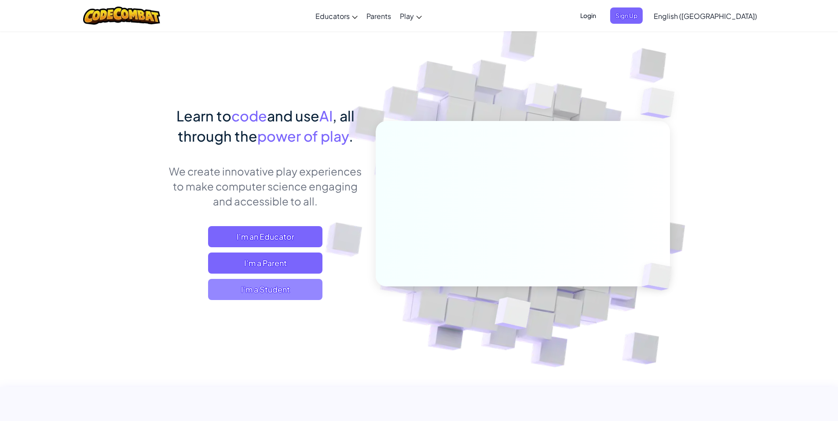
click at [270, 283] on span "I'm a Student" at bounding box center [265, 289] width 114 height 21
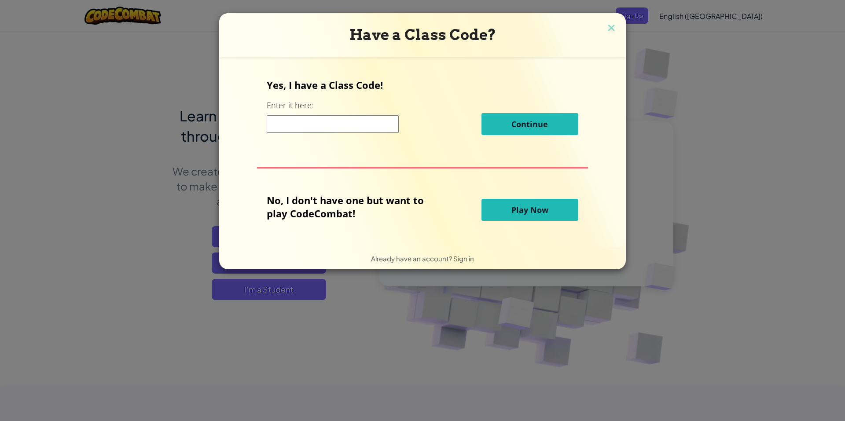
click at [337, 126] on input at bounding box center [333, 124] width 132 height 18
click at [520, 220] on button "Play Now" at bounding box center [529, 210] width 97 height 22
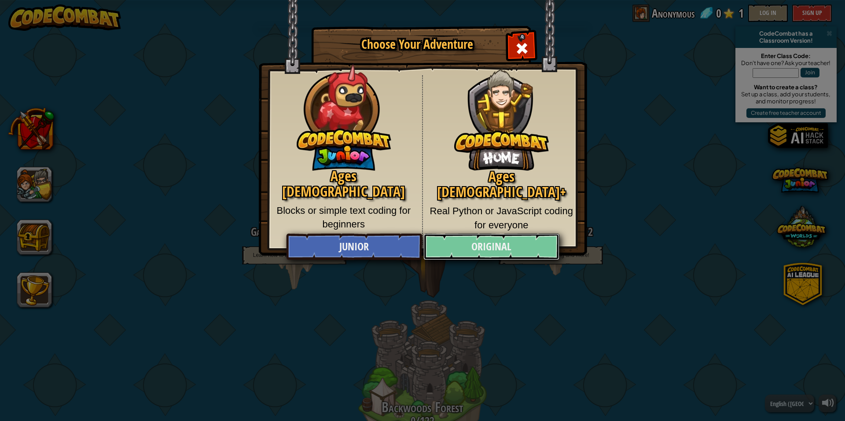
click at [498, 243] on link "Original" at bounding box center [491, 247] width 136 height 26
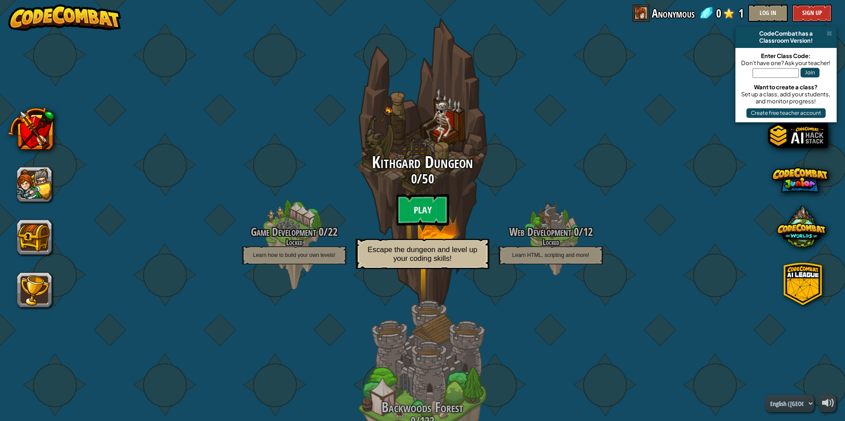
click at [421, 214] on btn "Play" at bounding box center [422, 210] width 53 height 32
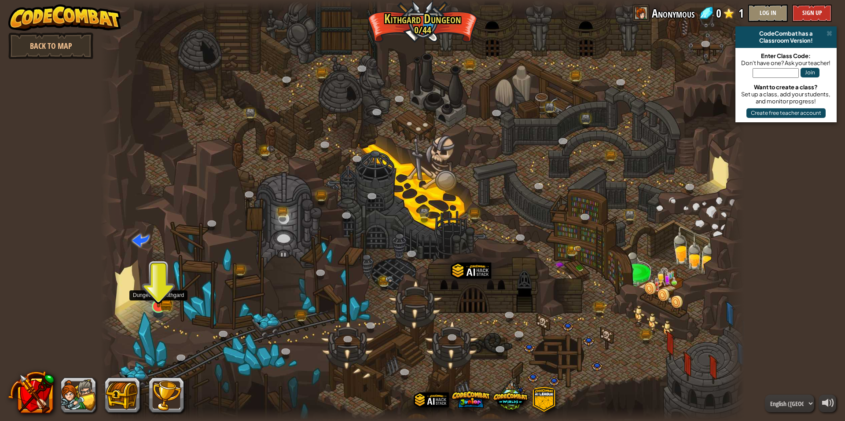
click at [165, 299] on img at bounding box center [159, 289] width 18 height 38
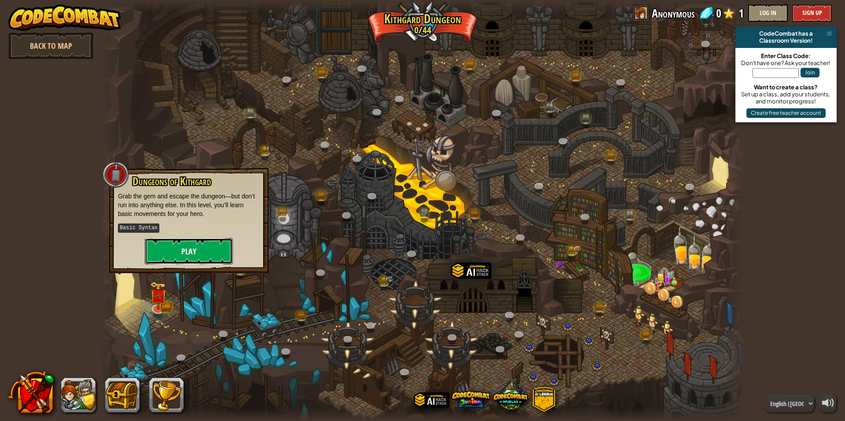
click at [185, 249] on button "Play" at bounding box center [189, 251] width 88 height 26
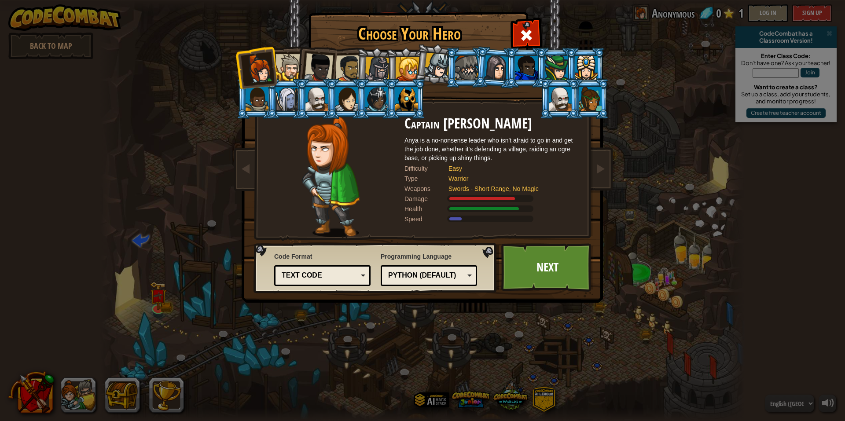
click at [323, 270] on div "Text code" at bounding box center [322, 276] width 85 height 14
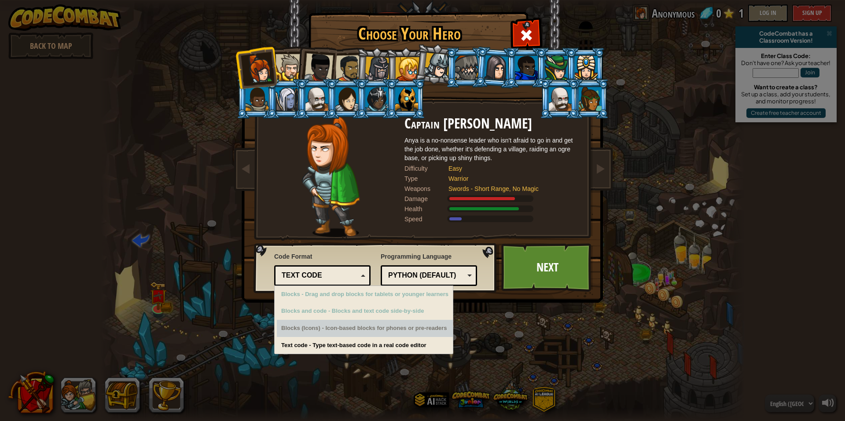
click at [469, 272] on div "Python (Default)" at bounding box center [428, 276] width 85 height 14
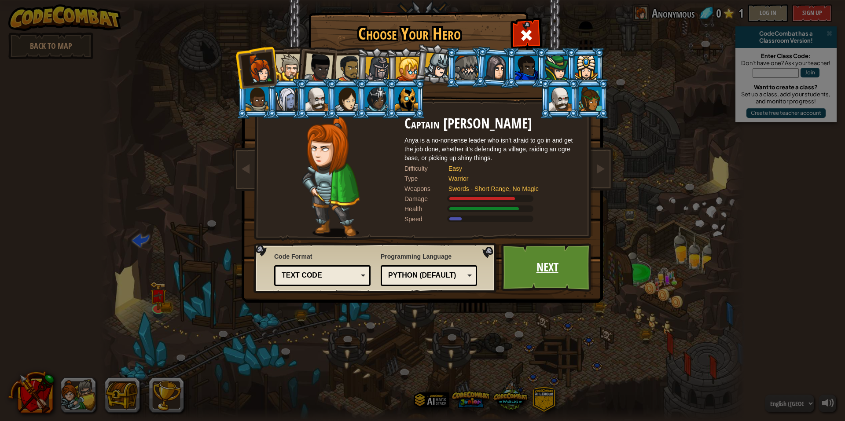
click at [522, 264] on link "Next" at bounding box center [547, 267] width 92 height 48
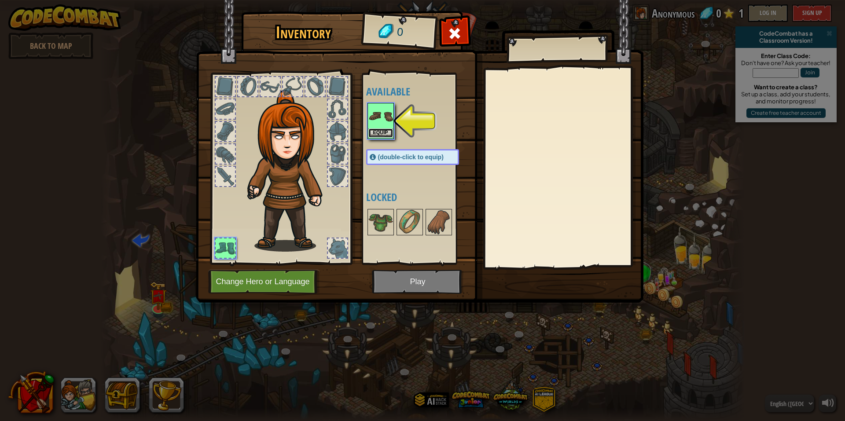
click at [381, 132] on button "Equip" at bounding box center [380, 132] width 25 height 9
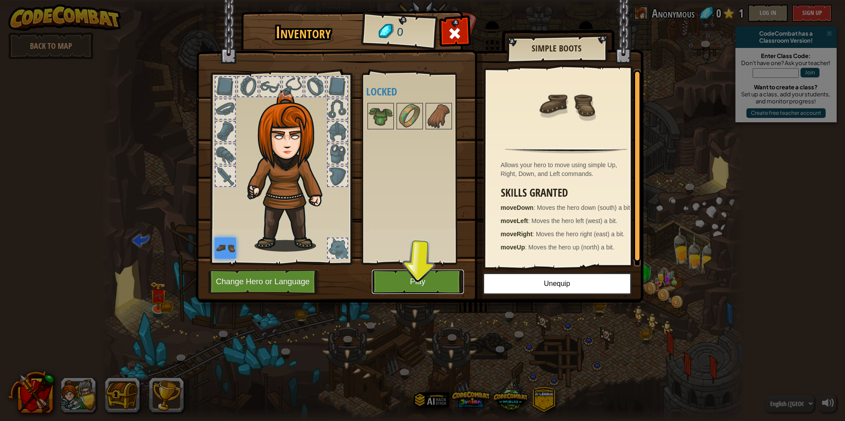
click at [421, 283] on button "Play" at bounding box center [418, 282] width 92 height 24
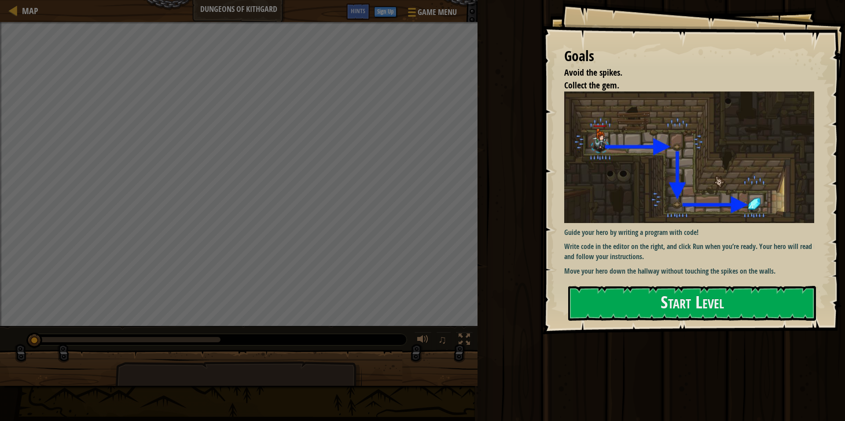
drag, startPoint x: 616, startPoint y: 253, endPoint x: 615, endPoint y: 258, distance: 6.0
click at [616, 255] on p "Write code in the editor on the right, and click Run when you’re ready. Your he…" at bounding box center [692, 252] width 257 height 20
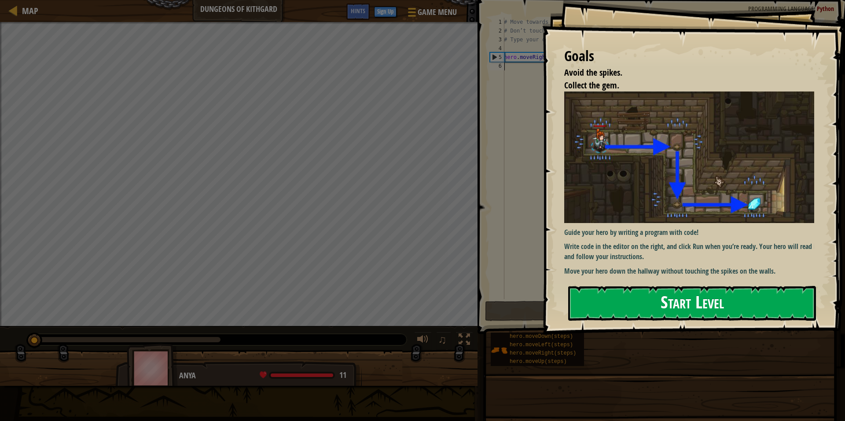
click at [605, 309] on button "Start Level" at bounding box center [692, 303] width 248 height 35
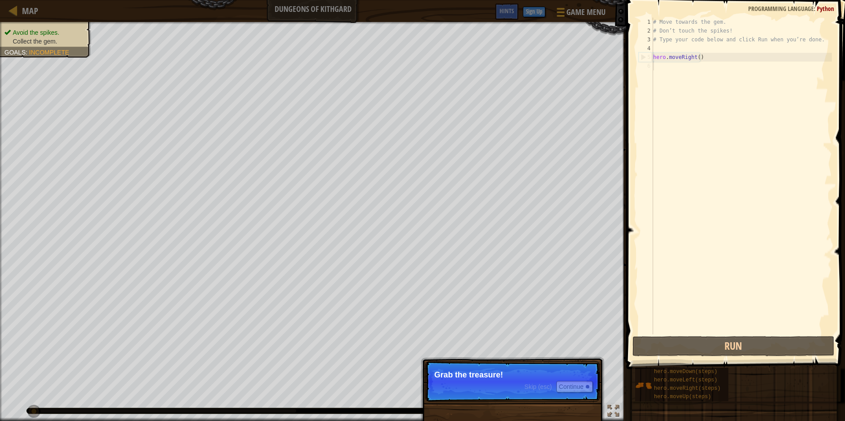
click at [503, 383] on p "Skip (esc) Continue Grab the treasure!" at bounding box center [512, 381] width 175 height 40
click at [568, 384] on button "Continue" at bounding box center [574, 386] width 37 height 11
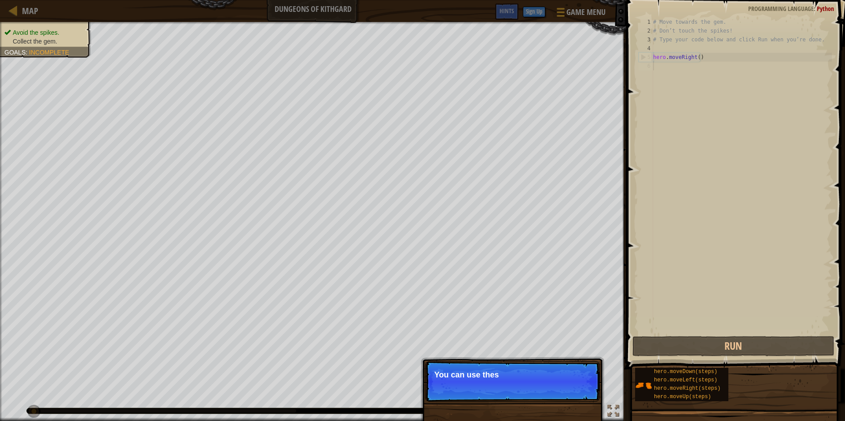
click at [566, 385] on p "Skip (esc) Continue You can use thes" at bounding box center [512, 381] width 175 height 40
click at [544, 386] on span "Skip (esc)" at bounding box center [537, 386] width 27 height 7
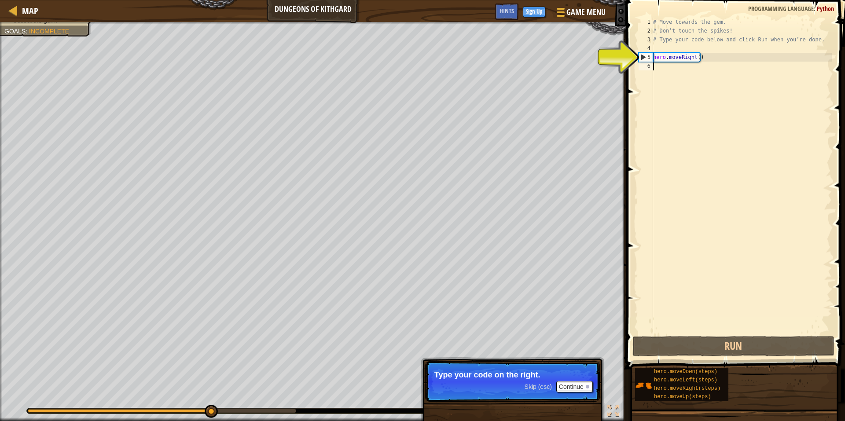
click at [673, 66] on div "# Move towards the gem. # Don’t touch the spikes! # Type your code below and cl…" at bounding box center [741, 185] width 180 height 334
click at [708, 62] on div "# Move towards the gem. # Don’t touch the spikes! # Type your code below and cl…" at bounding box center [741, 185] width 180 height 334
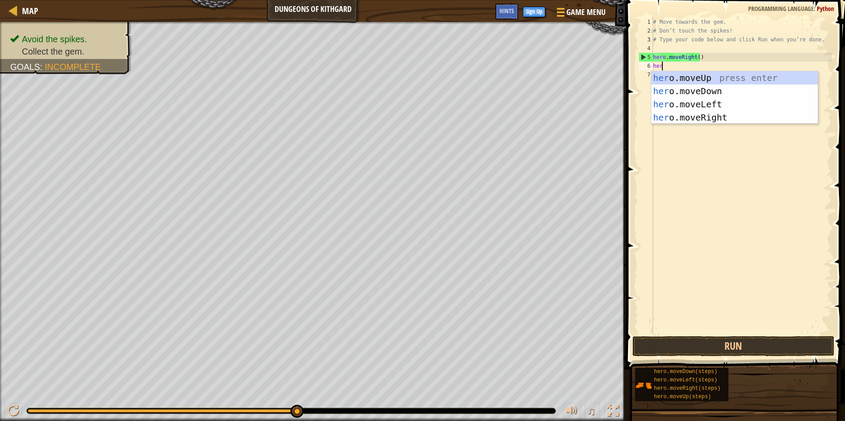
type textarea "hero"
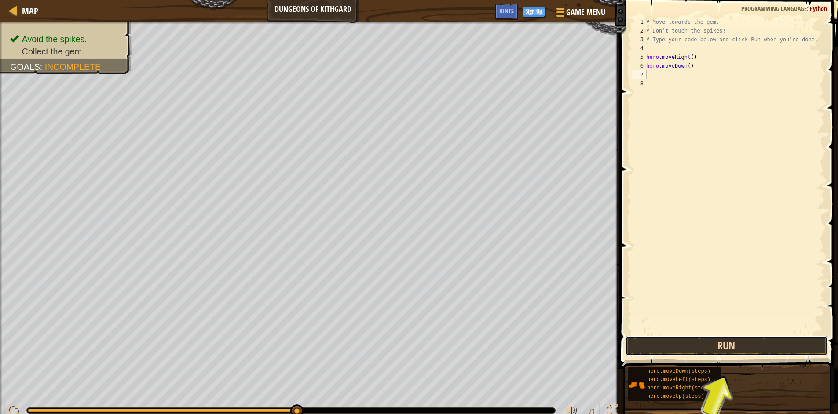
click at [740, 344] on button "Run" at bounding box center [727, 346] width 202 height 20
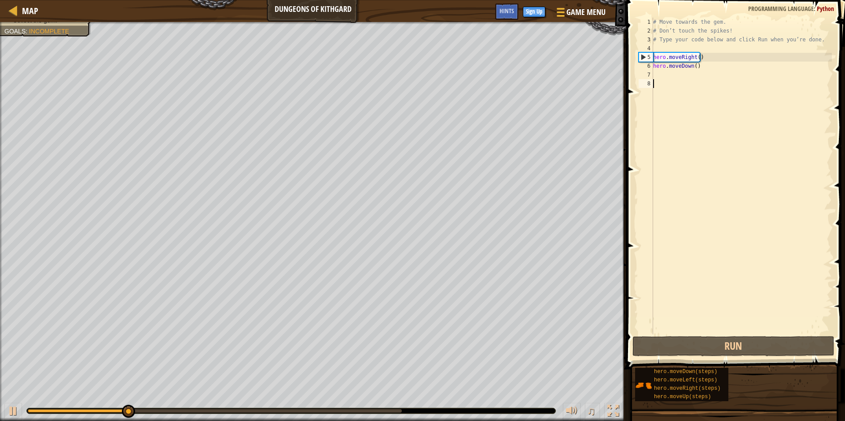
click at [689, 92] on div "# Move towards the gem. # Don’t touch the spikes! # Type your code below and cl…" at bounding box center [741, 185] width 180 height 334
click at [691, 76] on div "# Move towards the gem. # Don’t touch the spikes! # Type your code below and cl…" at bounding box center [741, 185] width 180 height 334
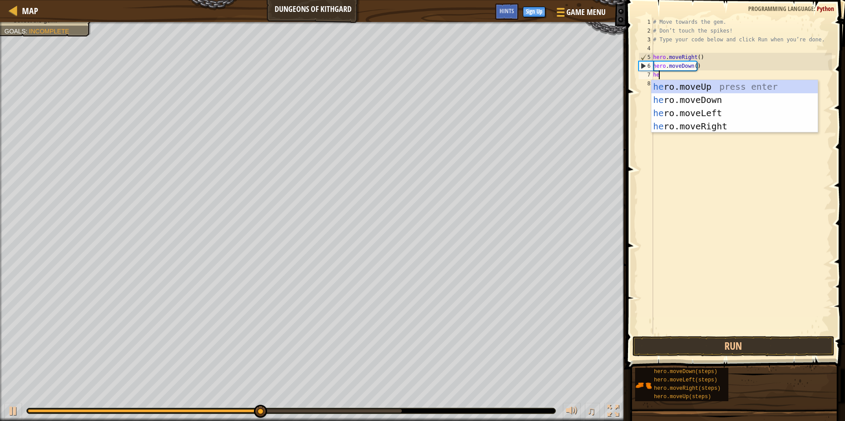
type textarea "hero"
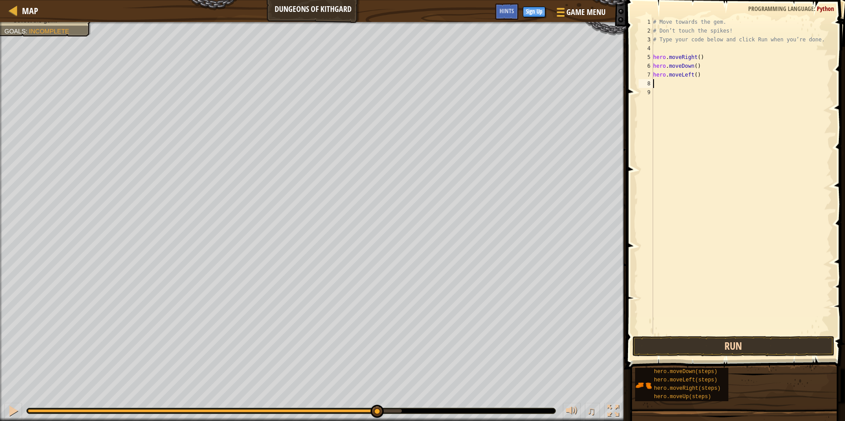
type textarea "c"
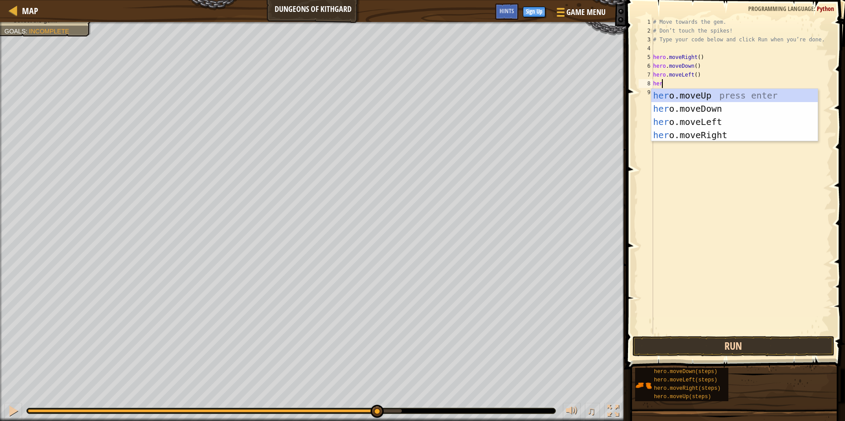
type textarea "h"
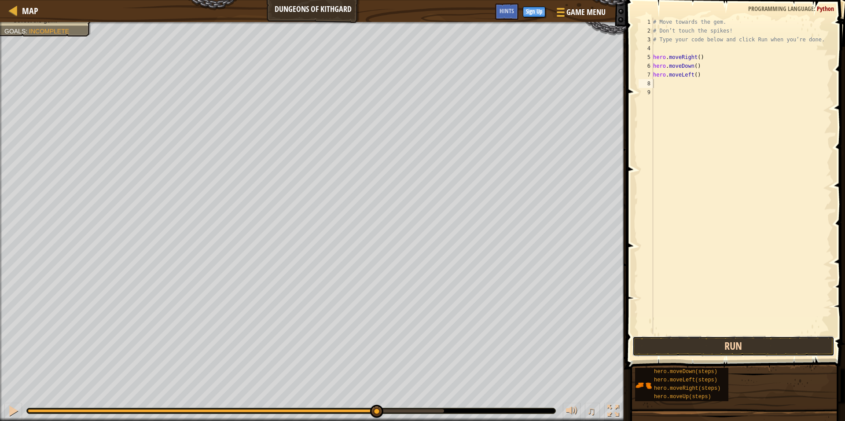
click at [741, 347] on button "Run" at bounding box center [733, 346] width 202 height 20
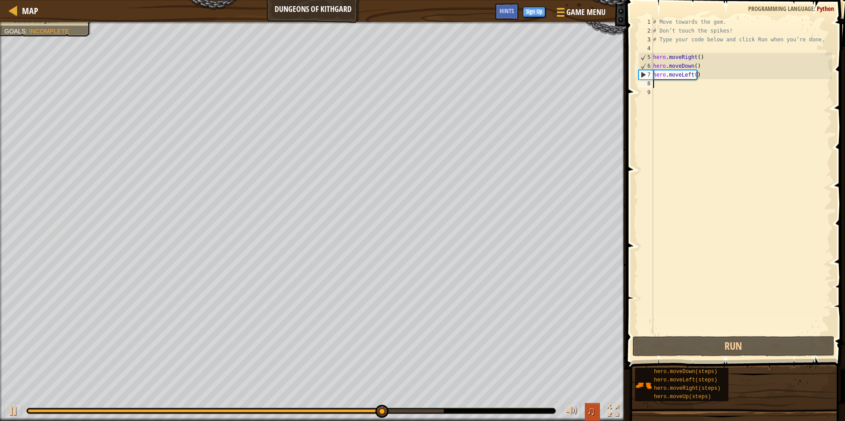
click at [593, 411] on span "♫" at bounding box center [591, 410] width 9 height 13
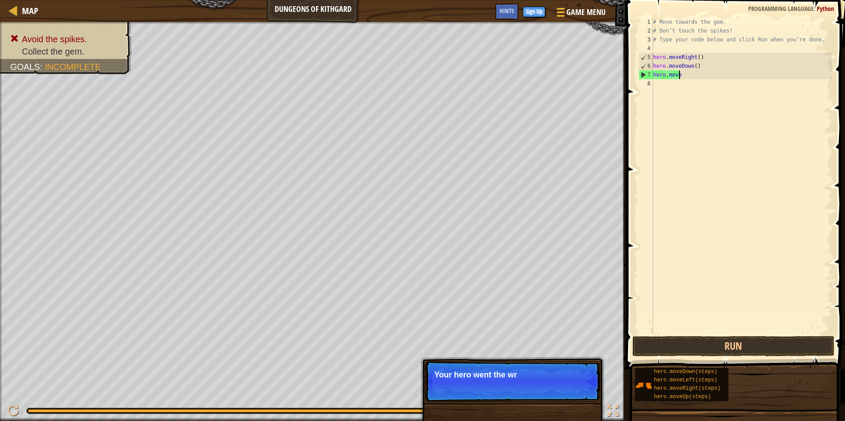
type textarea "hero.mover"
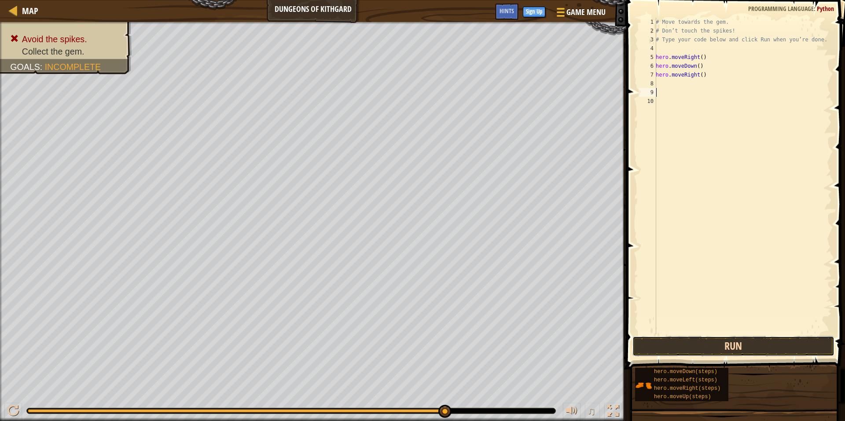
click at [751, 346] on button "Run" at bounding box center [733, 346] width 202 height 20
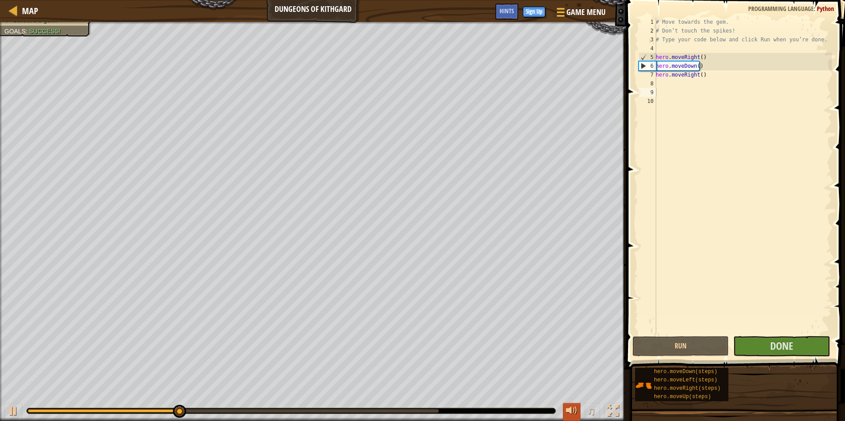
click at [574, 417] on div at bounding box center [571, 410] width 11 height 11
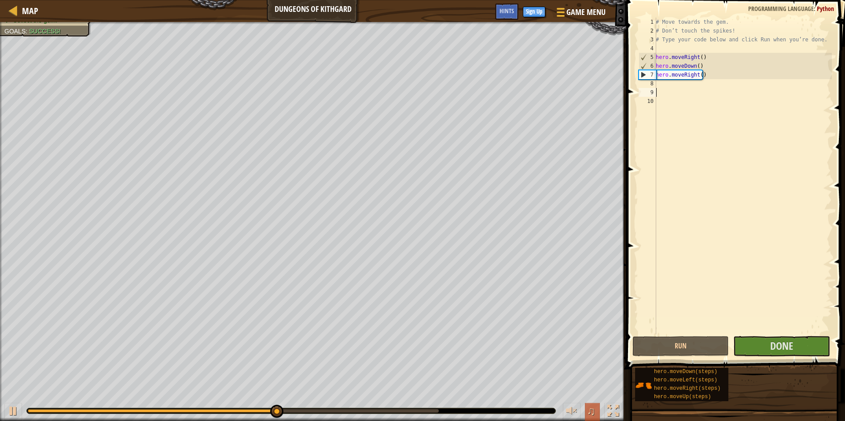
click at [588, 408] on span "♫" at bounding box center [591, 410] width 9 height 13
click at [580, 410] on button at bounding box center [572, 412] width 18 height 18
click at [592, 409] on span "♫" at bounding box center [591, 410] width 9 height 13
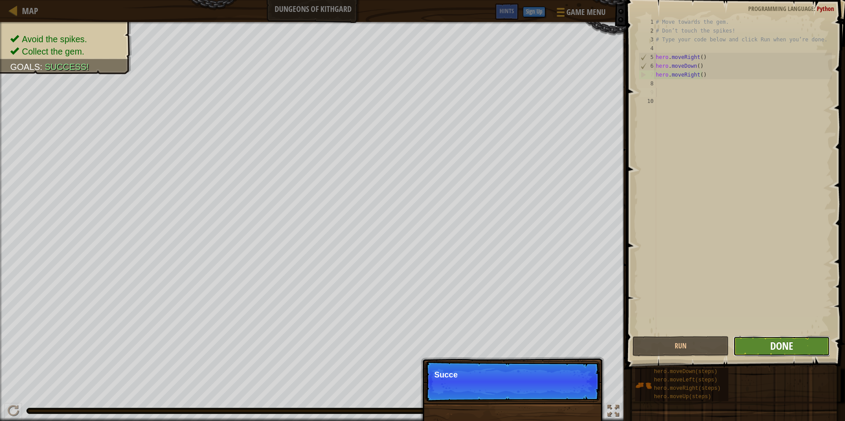
click at [782, 346] on span "Done" at bounding box center [781, 346] width 23 height 14
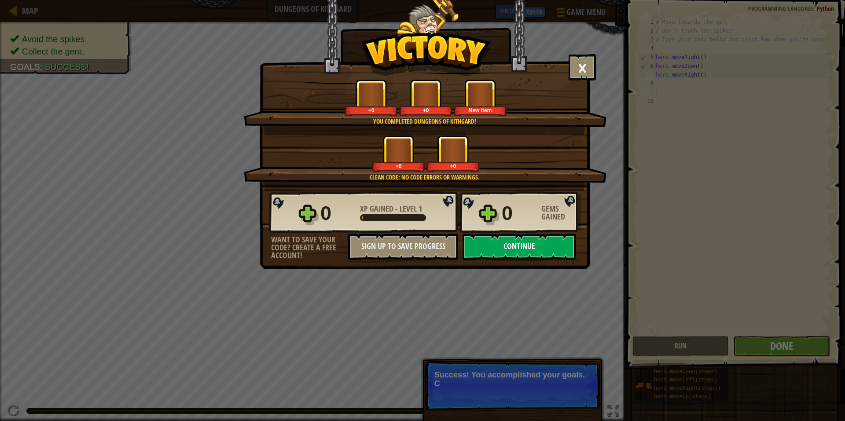
click at [530, 246] on button "Continue" at bounding box center [519, 247] width 114 height 26
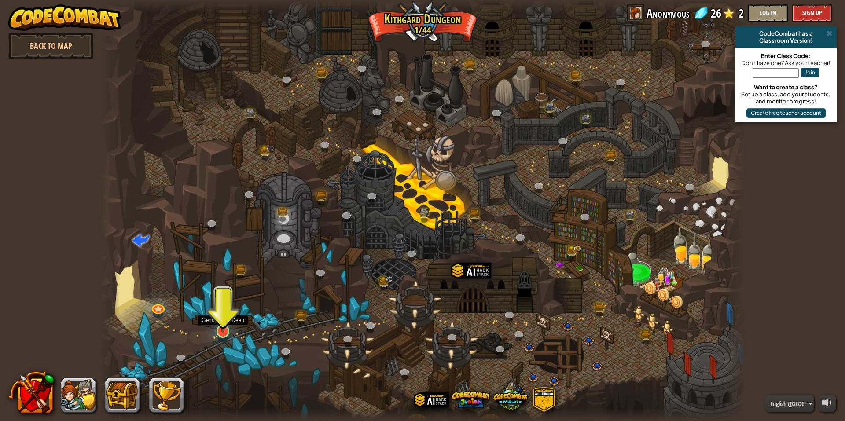
click at [227, 327] on img at bounding box center [223, 313] width 18 height 40
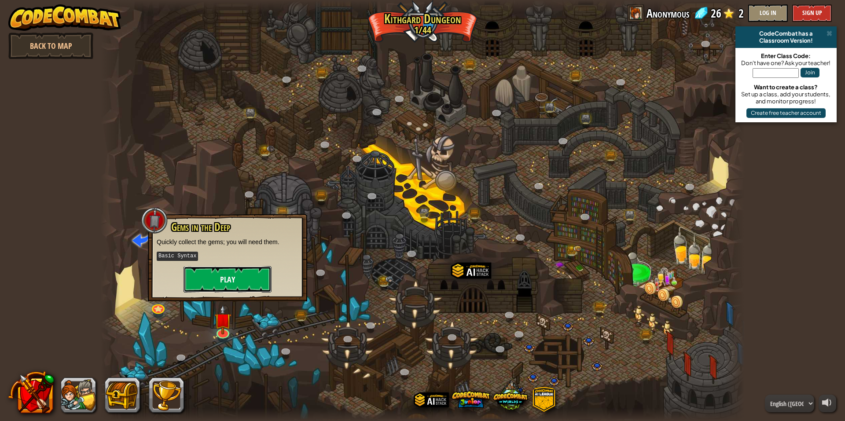
click at [257, 275] on button "Play" at bounding box center [227, 279] width 88 height 26
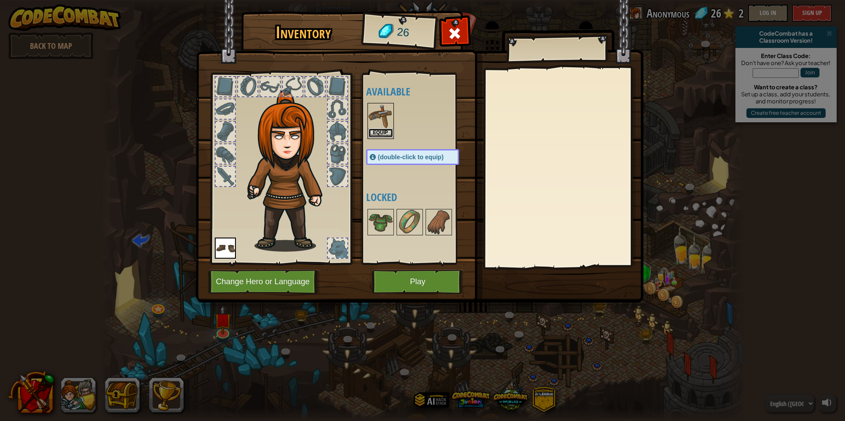
click at [378, 134] on button "Equip" at bounding box center [380, 132] width 25 height 9
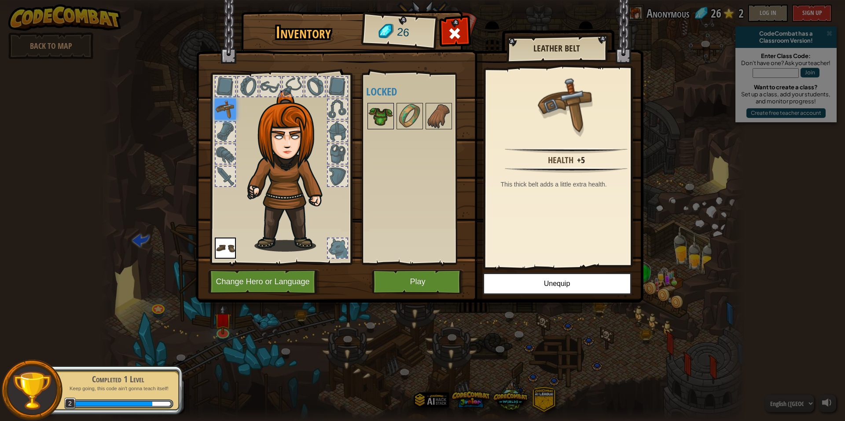
click at [381, 116] on img at bounding box center [380, 116] width 25 height 25
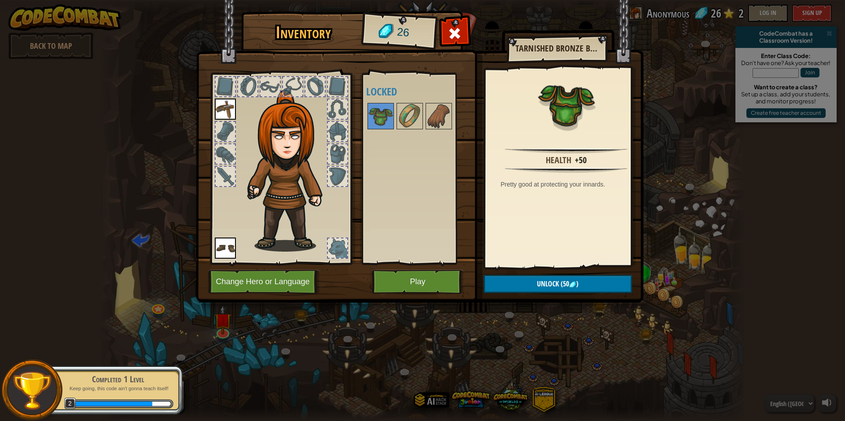
click at [408, 267] on img at bounding box center [419, 142] width 447 height 319
click at [421, 285] on button "Play" at bounding box center [418, 282] width 92 height 24
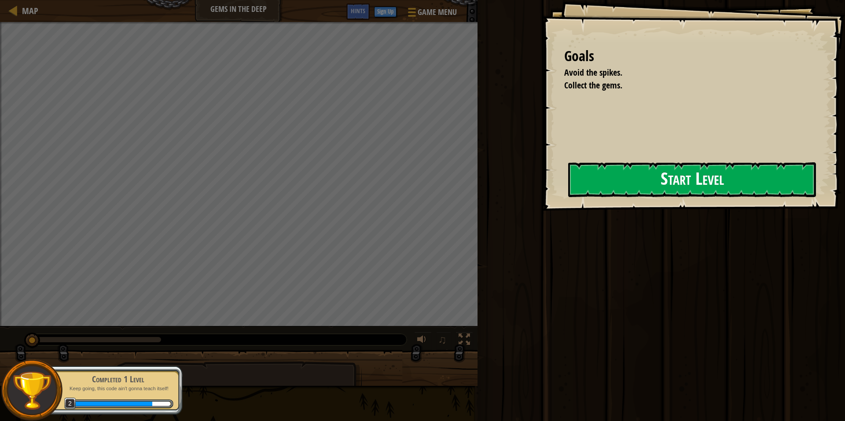
click at [617, 197] on button "Start Level" at bounding box center [692, 179] width 248 height 35
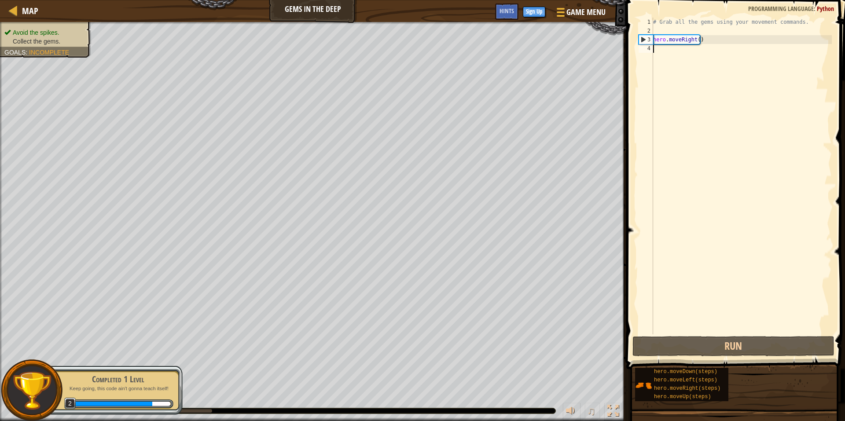
scroll to position [4, 0]
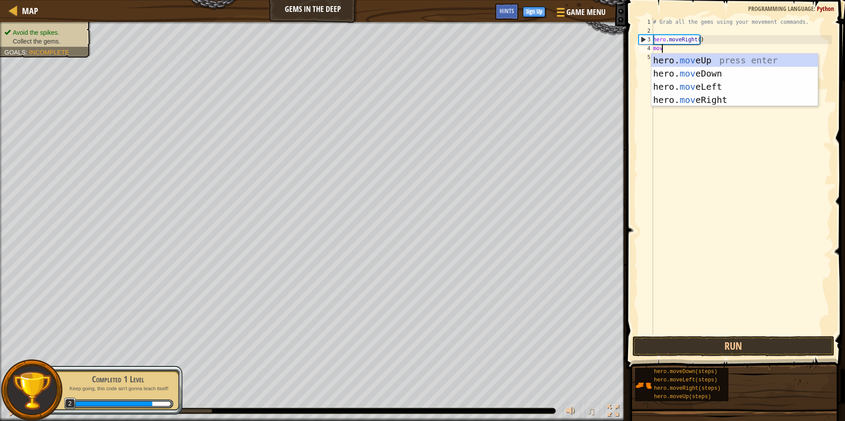
type textarea "move"
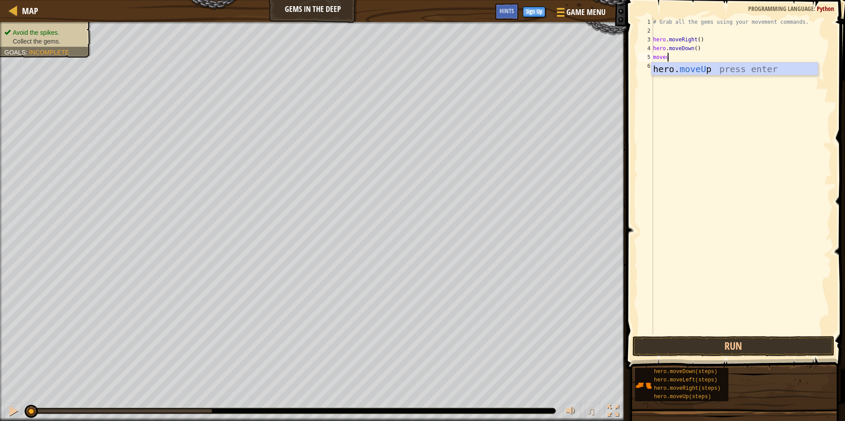
type textarea "moveup"
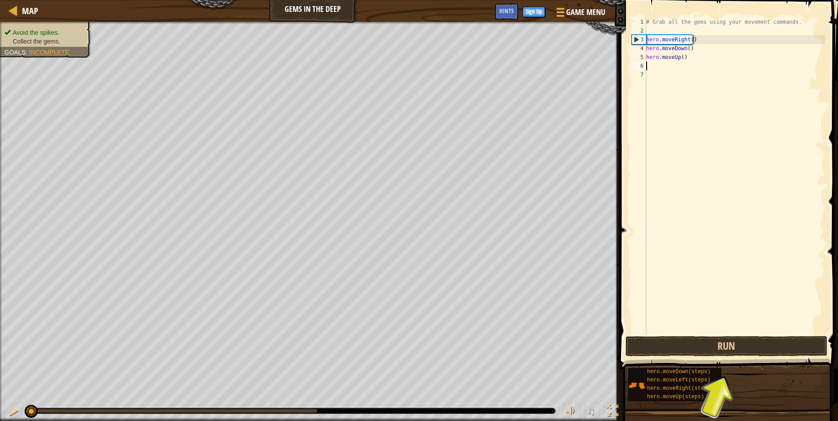
type textarea "mo"
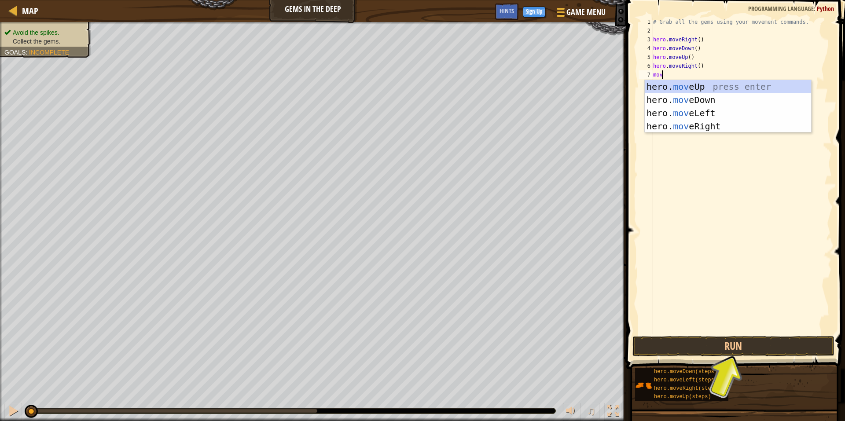
type textarea "move"
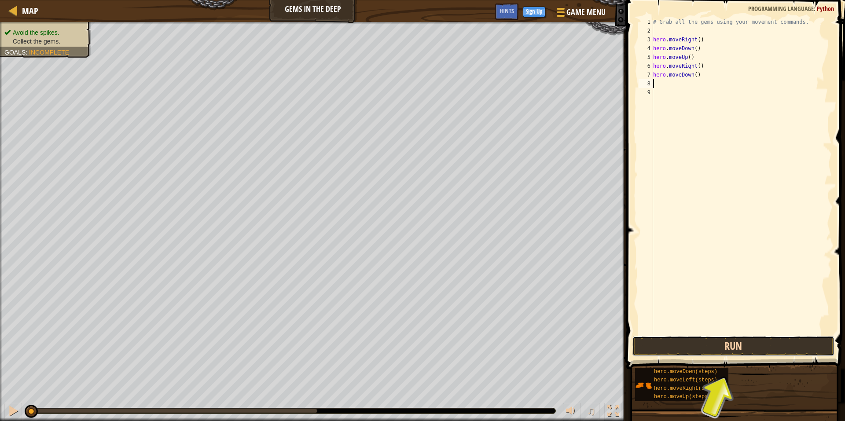
click at [701, 342] on button "Run" at bounding box center [733, 346] width 202 height 20
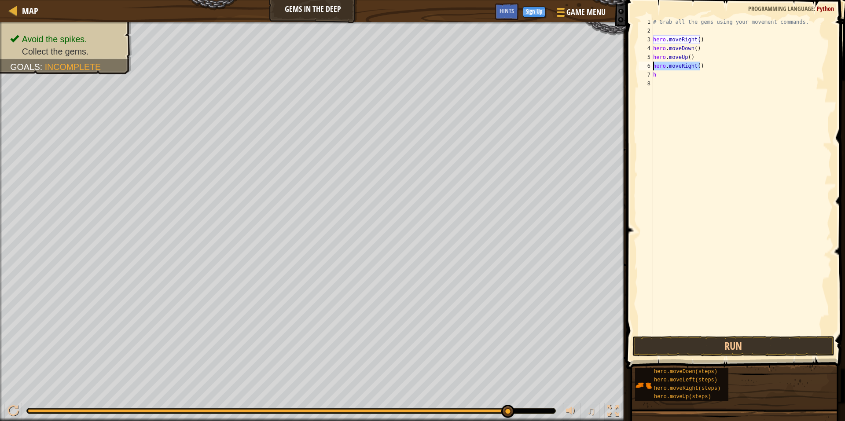
drag, startPoint x: 701, startPoint y: 67, endPoint x: 654, endPoint y: 70, distance: 47.2
click at [654, 70] on div "# Grab all the gems using your movement commands. hero . moveRight ( ) hero . m…" at bounding box center [741, 185] width 180 height 334
type textarea "hero.moveRight()"
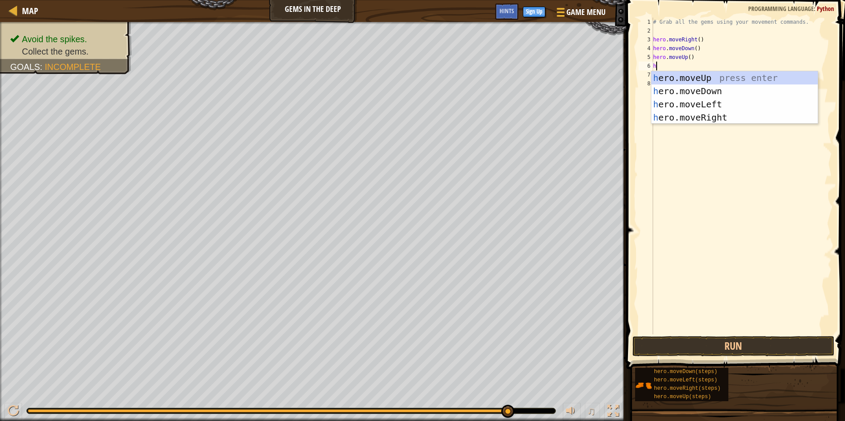
type textarea "hemo"
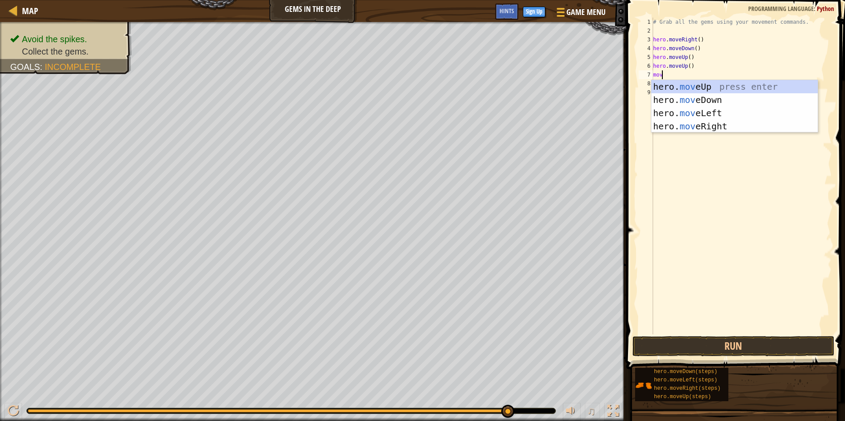
type textarea "move"
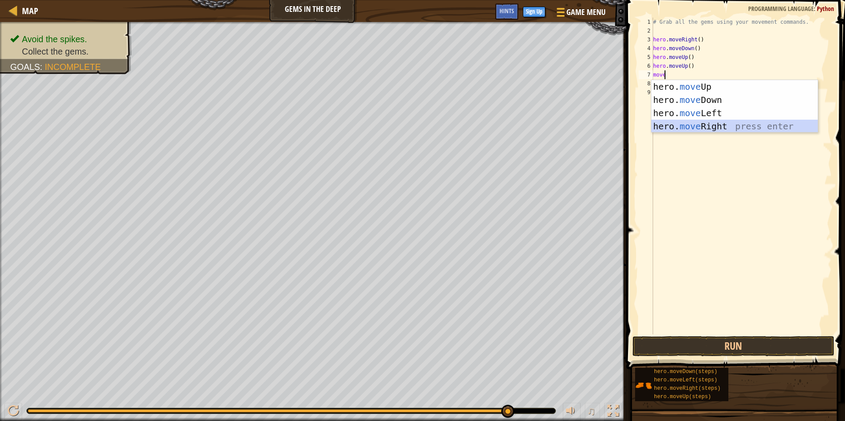
type textarea "ù"
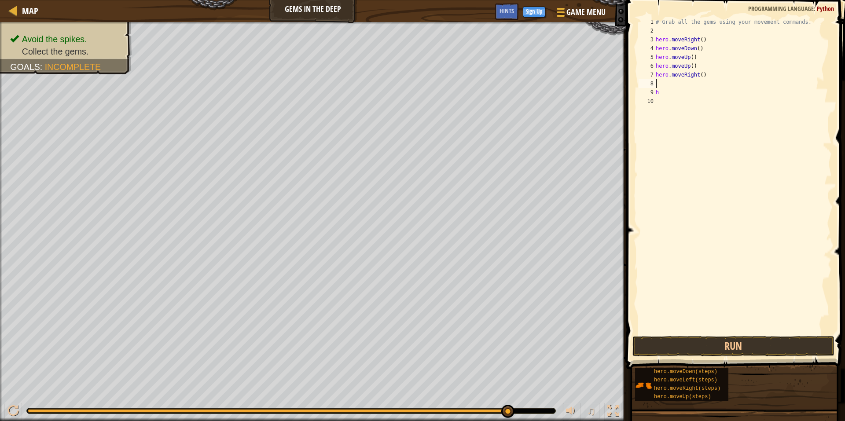
type textarea "h"
click at [717, 343] on button "Run" at bounding box center [733, 346] width 202 height 20
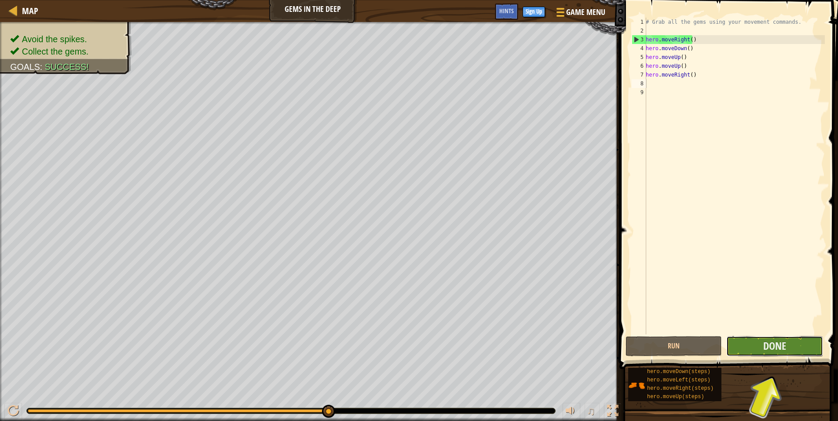
click at [778, 353] on button "Done" at bounding box center [774, 346] width 96 height 20
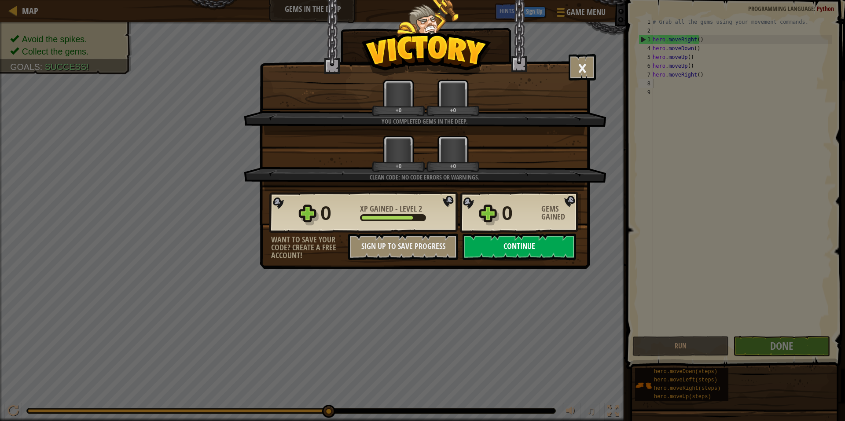
click at [516, 247] on button "Continue" at bounding box center [519, 247] width 114 height 26
